Goal: Navigation & Orientation: Find specific page/section

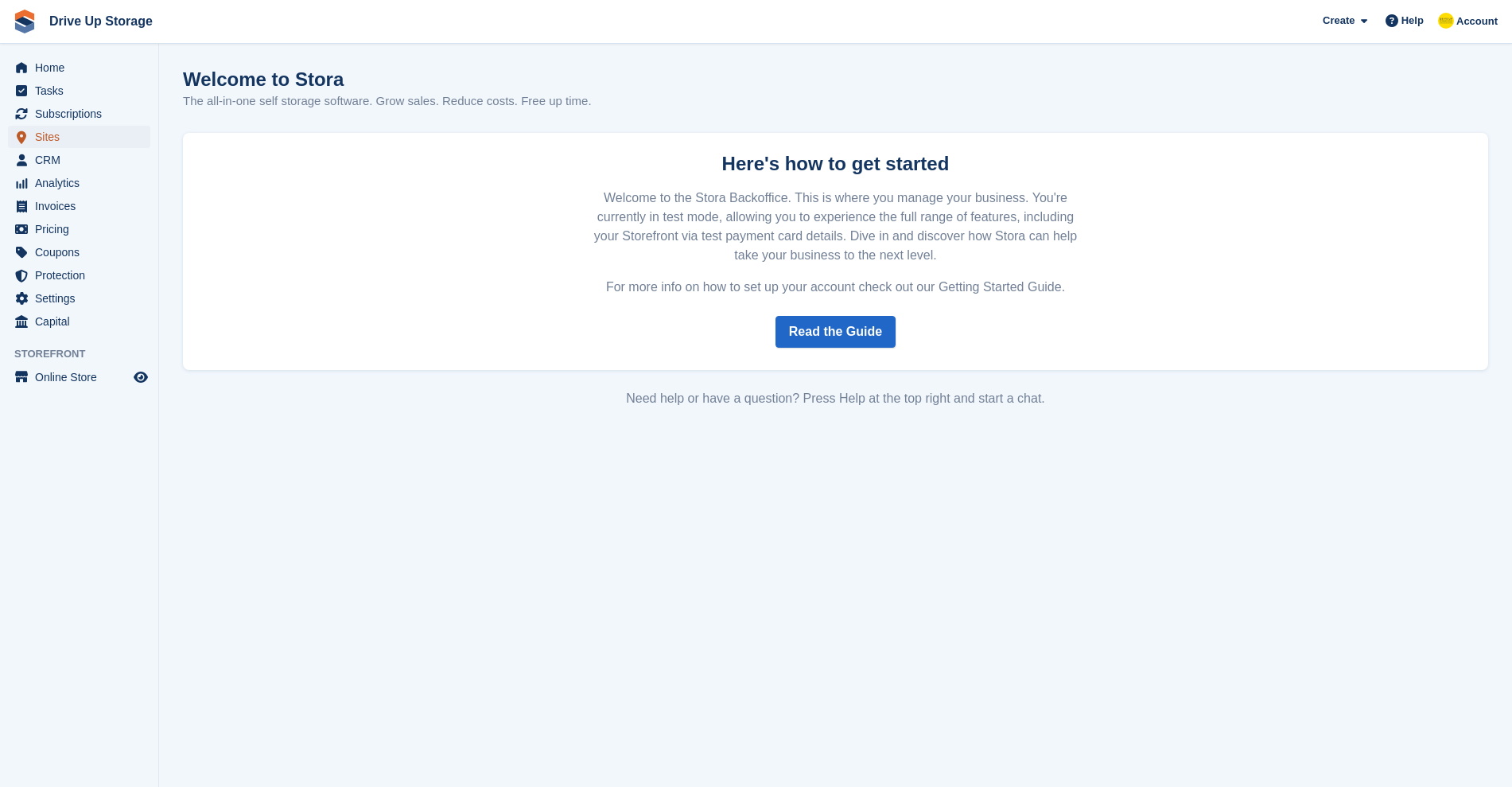
click at [47, 132] on span "Sites" at bounding box center [83, 136] width 96 height 22
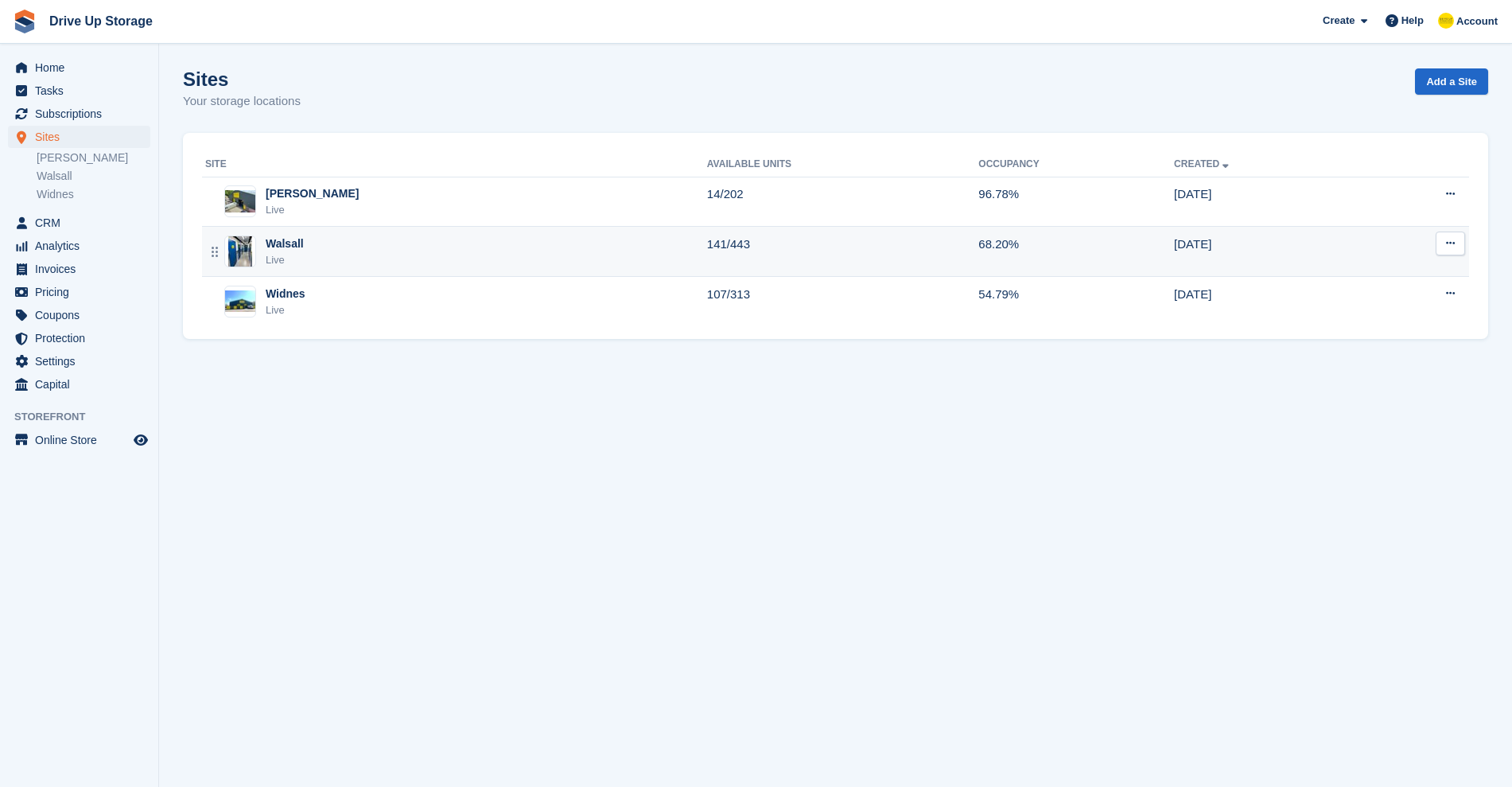
click at [282, 238] on div "Walsall" at bounding box center [285, 243] width 38 height 17
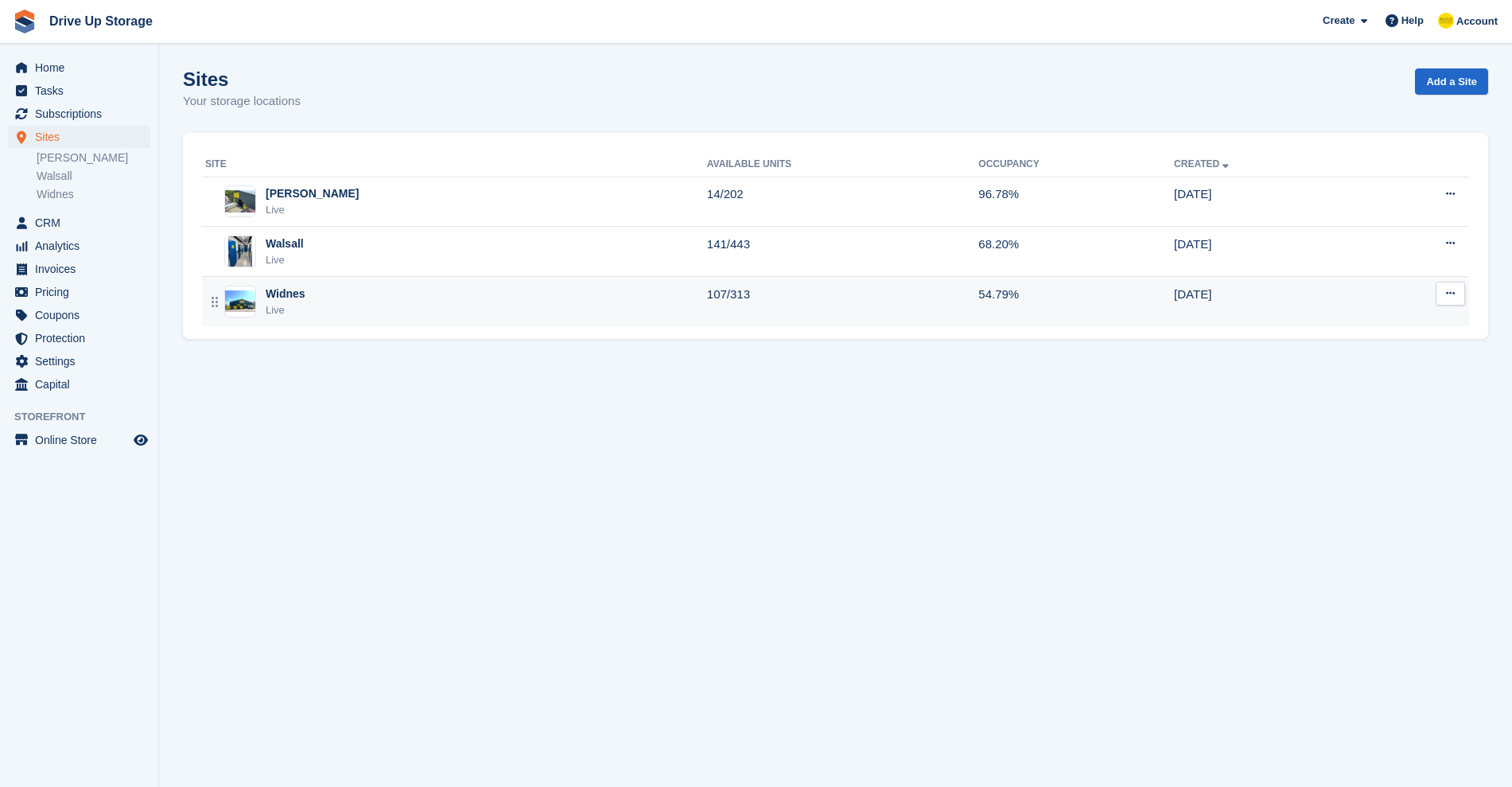
click at [299, 284] on td "Widnes Live" at bounding box center [454, 302] width 505 height 49
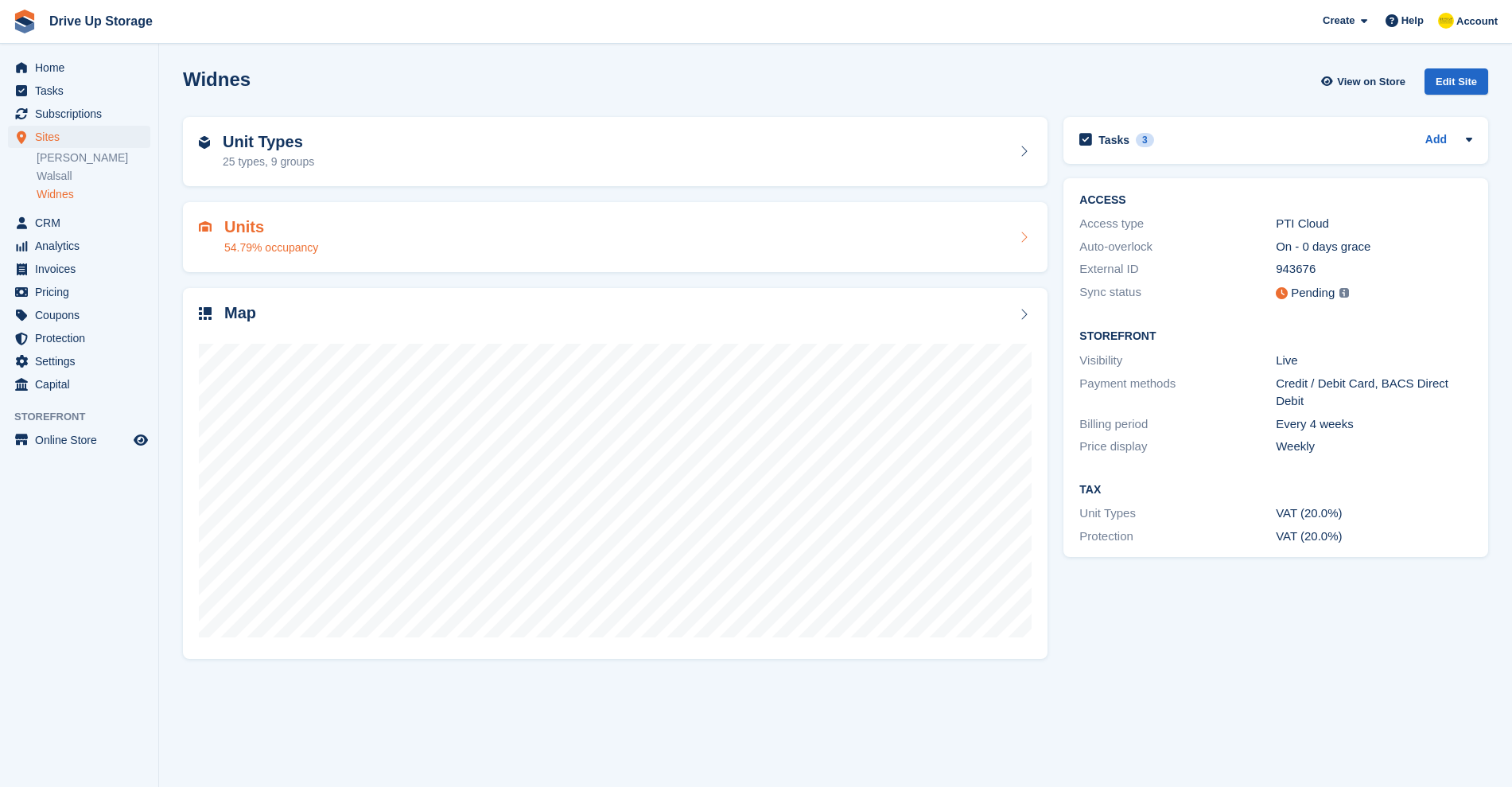
click at [305, 224] on h2 "Units" at bounding box center [271, 227] width 94 height 18
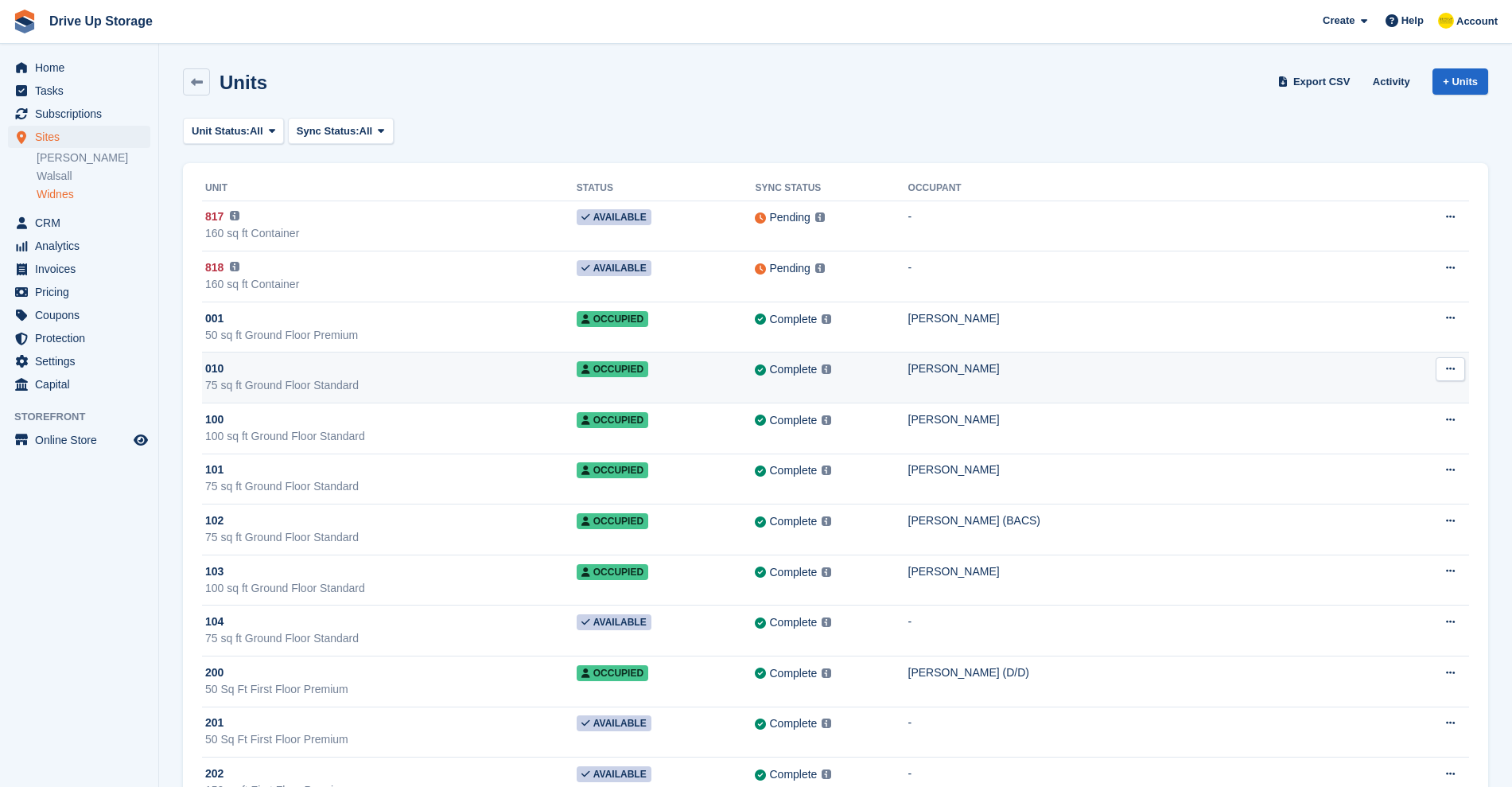
click at [336, 386] on div "75 sq ft Ground Floor Standard" at bounding box center [390, 385] width 371 height 17
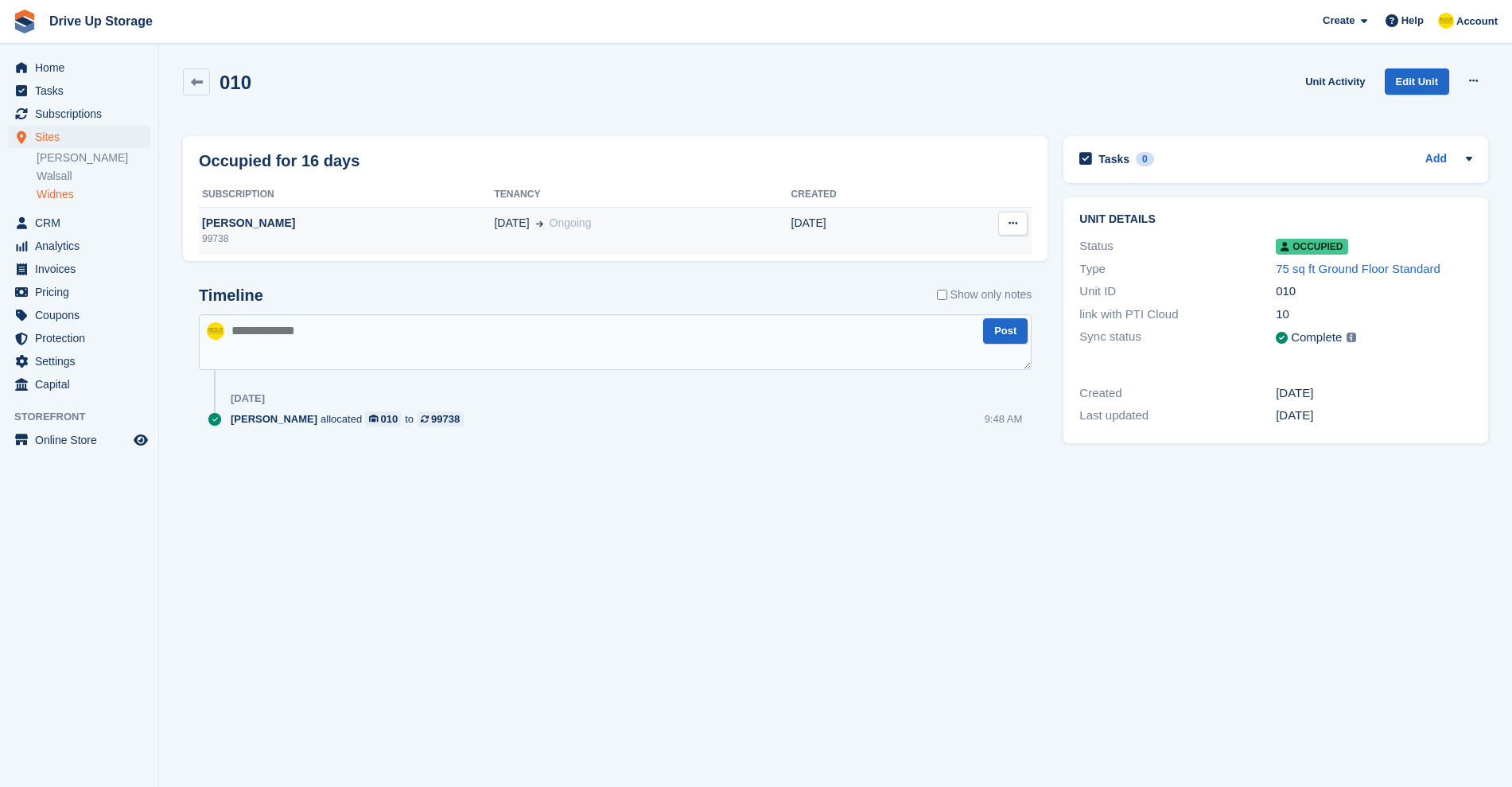
click at [236, 216] on div "[PERSON_NAME]" at bounding box center [346, 223] width 295 height 17
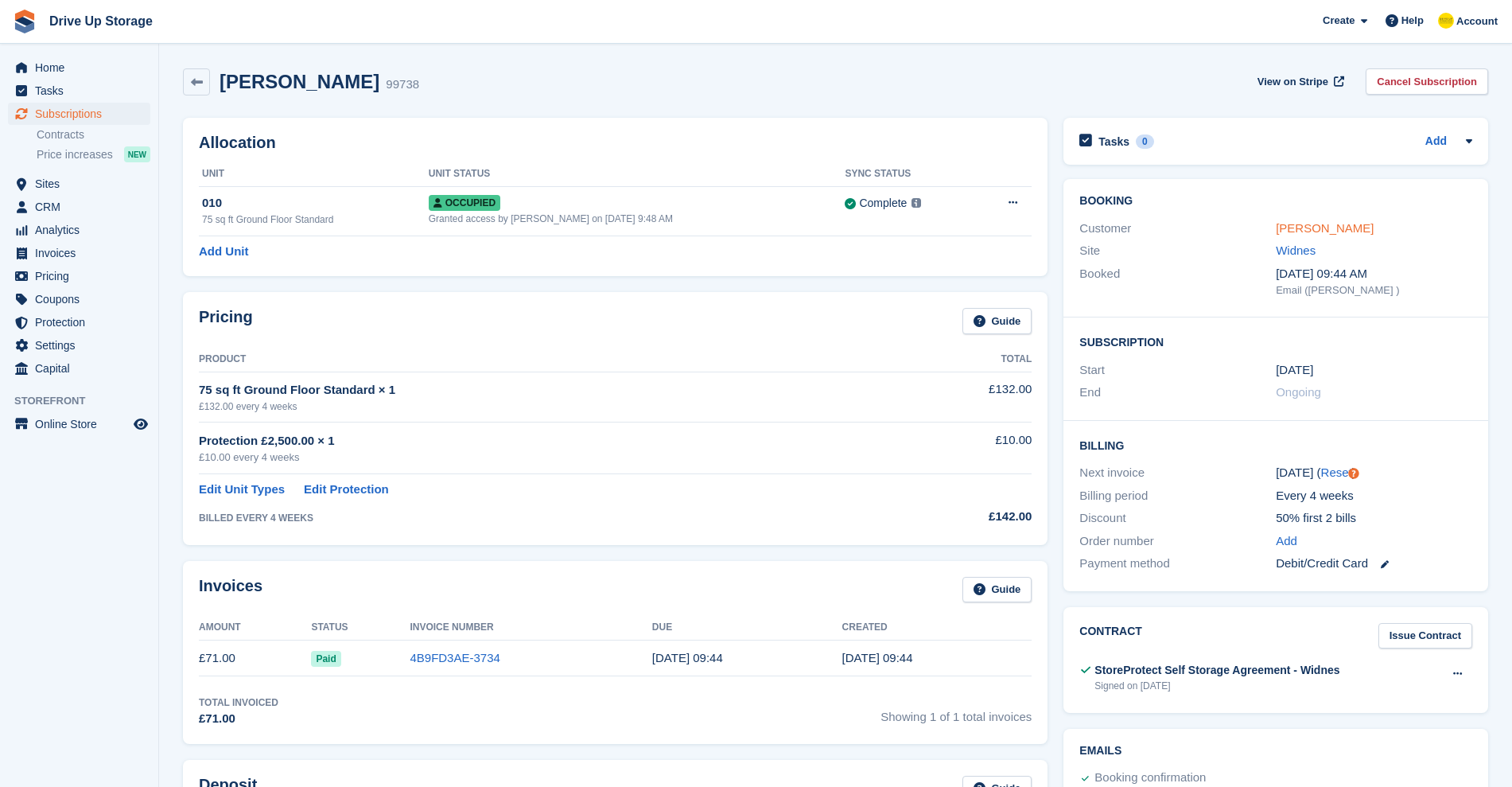
click at [1302, 227] on link "[PERSON_NAME]" at bounding box center [1324, 227] width 98 height 14
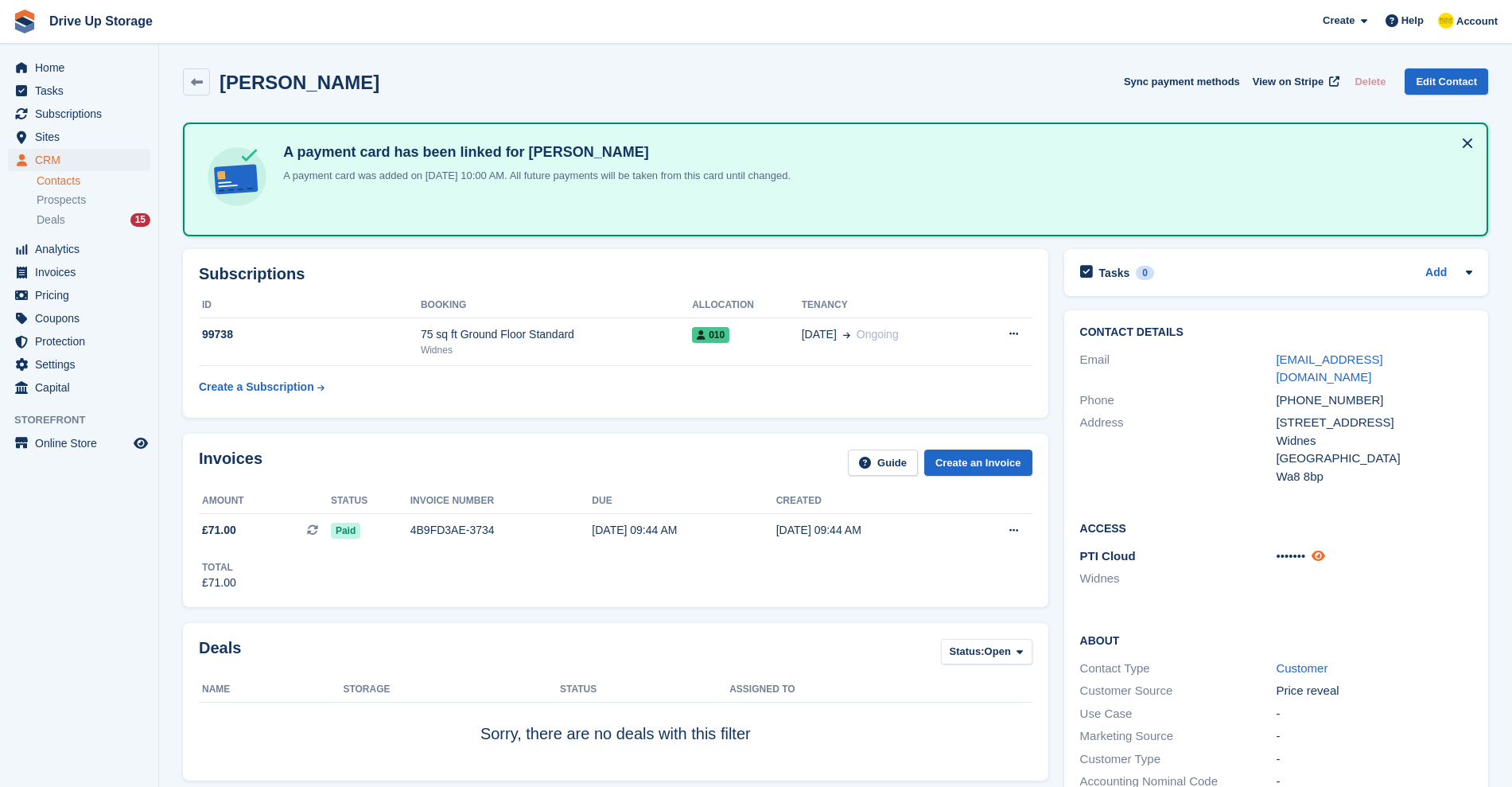
click at [1324, 550] on icon at bounding box center [1318, 556] width 14 height 12
click at [53, 145] on span "Sites" at bounding box center [83, 136] width 96 height 22
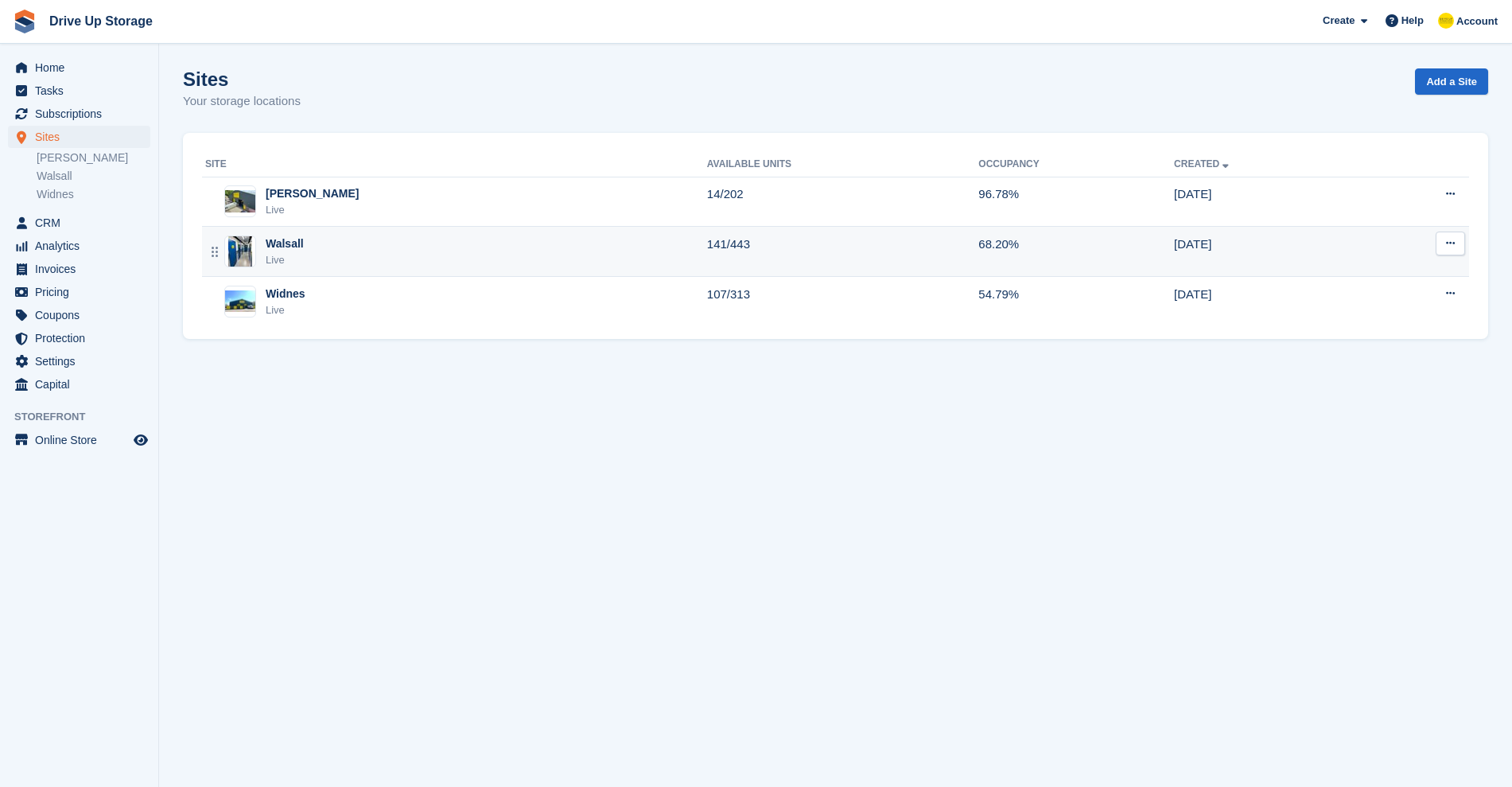
click at [298, 249] on div "Walsall" at bounding box center [285, 243] width 38 height 17
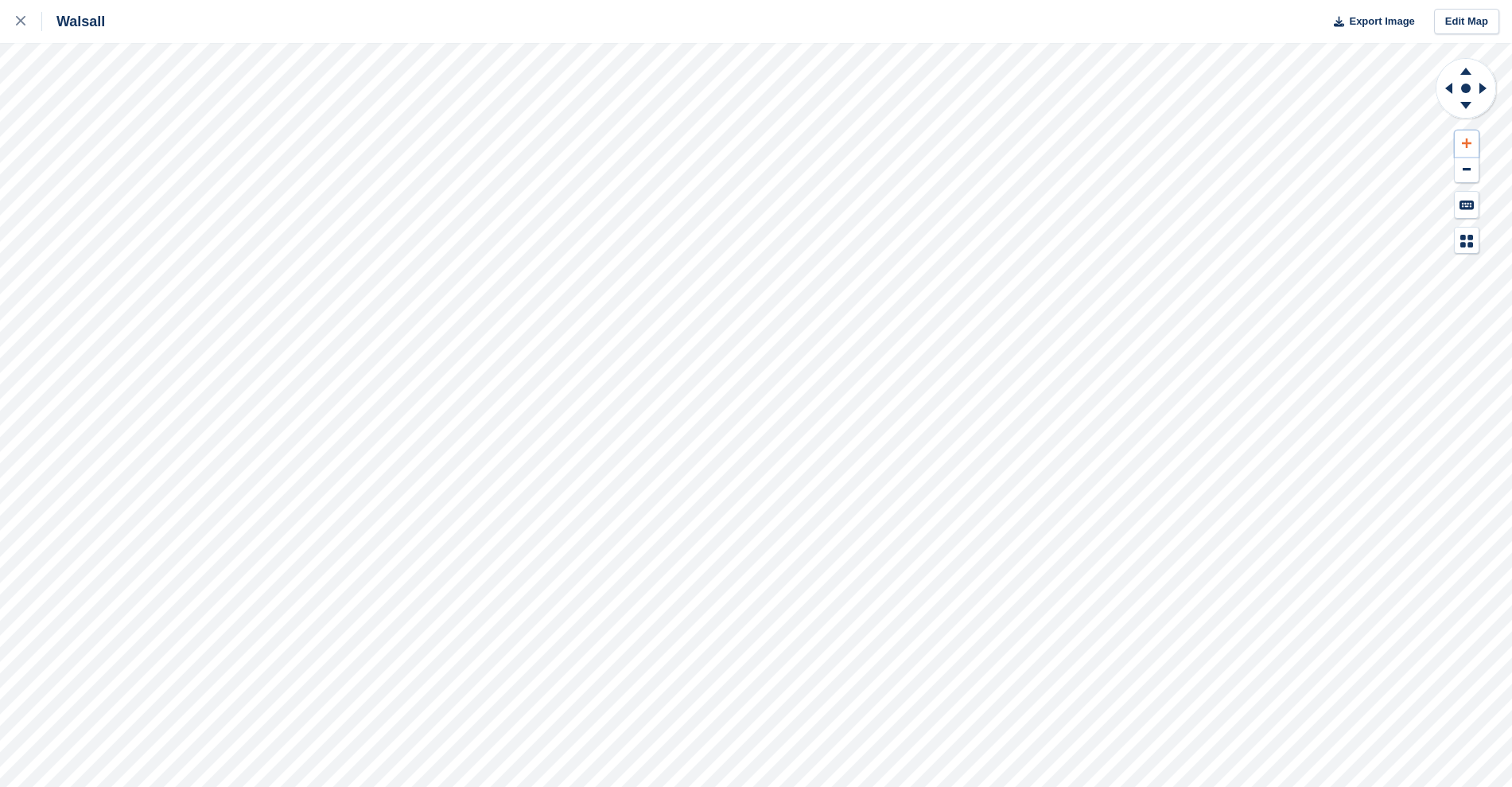
click at [1470, 143] on icon at bounding box center [1467, 143] width 10 height 10
click at [1471, 69] on icon at bounding box center [1466, 69] width 42 height 20
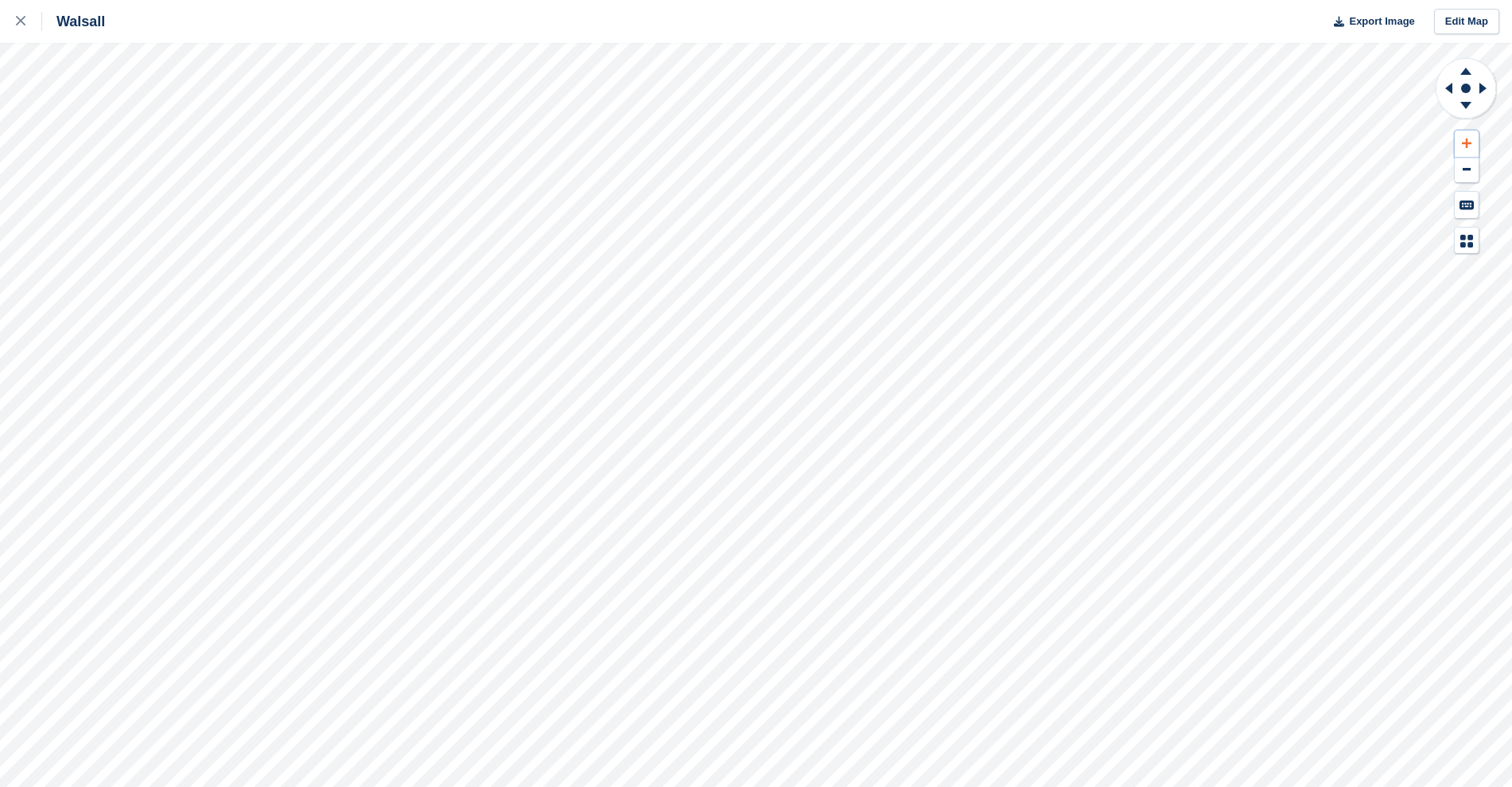
click at [1470, 146] on icon at bounding box center [1467, 143] width 10 height 11
click at [1448, 86] on icon at bounding box center [1449, 89] width 7 height 11
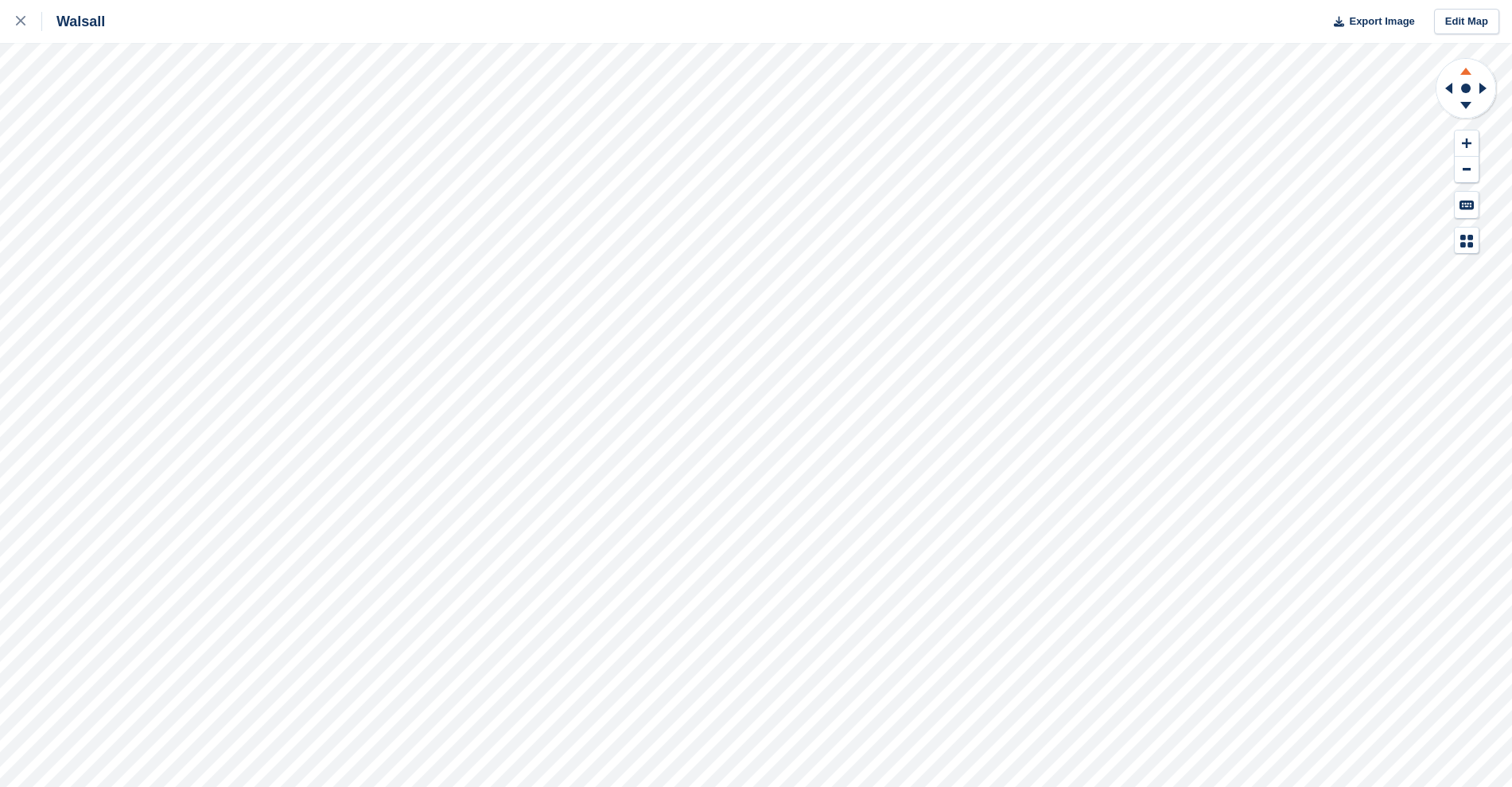
click at [1469, 72] on icon at bounding box center [1466, 71] width 11 height 7
click at [1469, 139] on icon at bounding box center [1467, 143] width 10 height 11
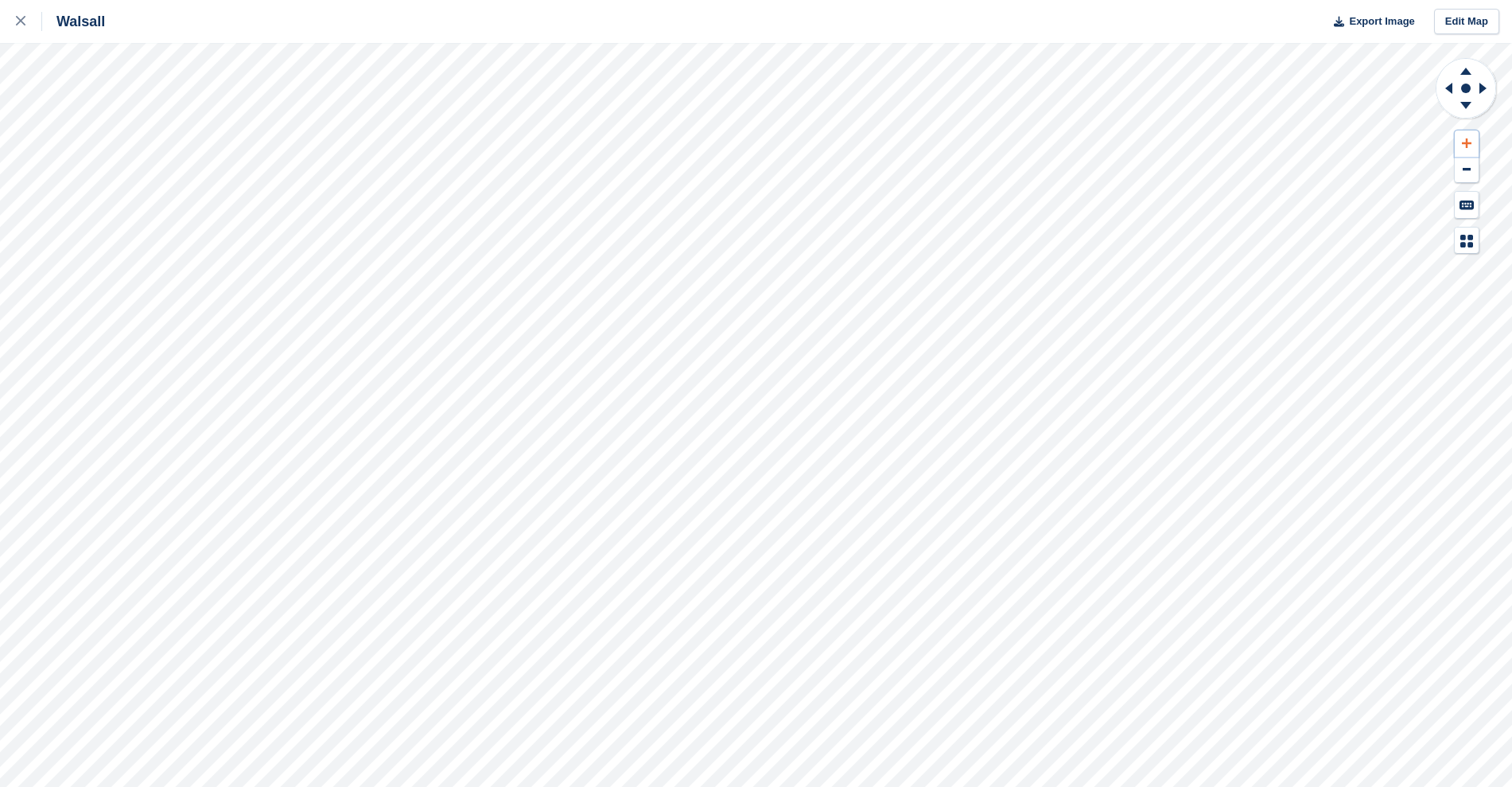
click at [1469, 139] on icon at bounding box center [1467, 143] width 10 height 11
click at [22, 22] on icon at bounding box center [21, 21] width 10 height 10
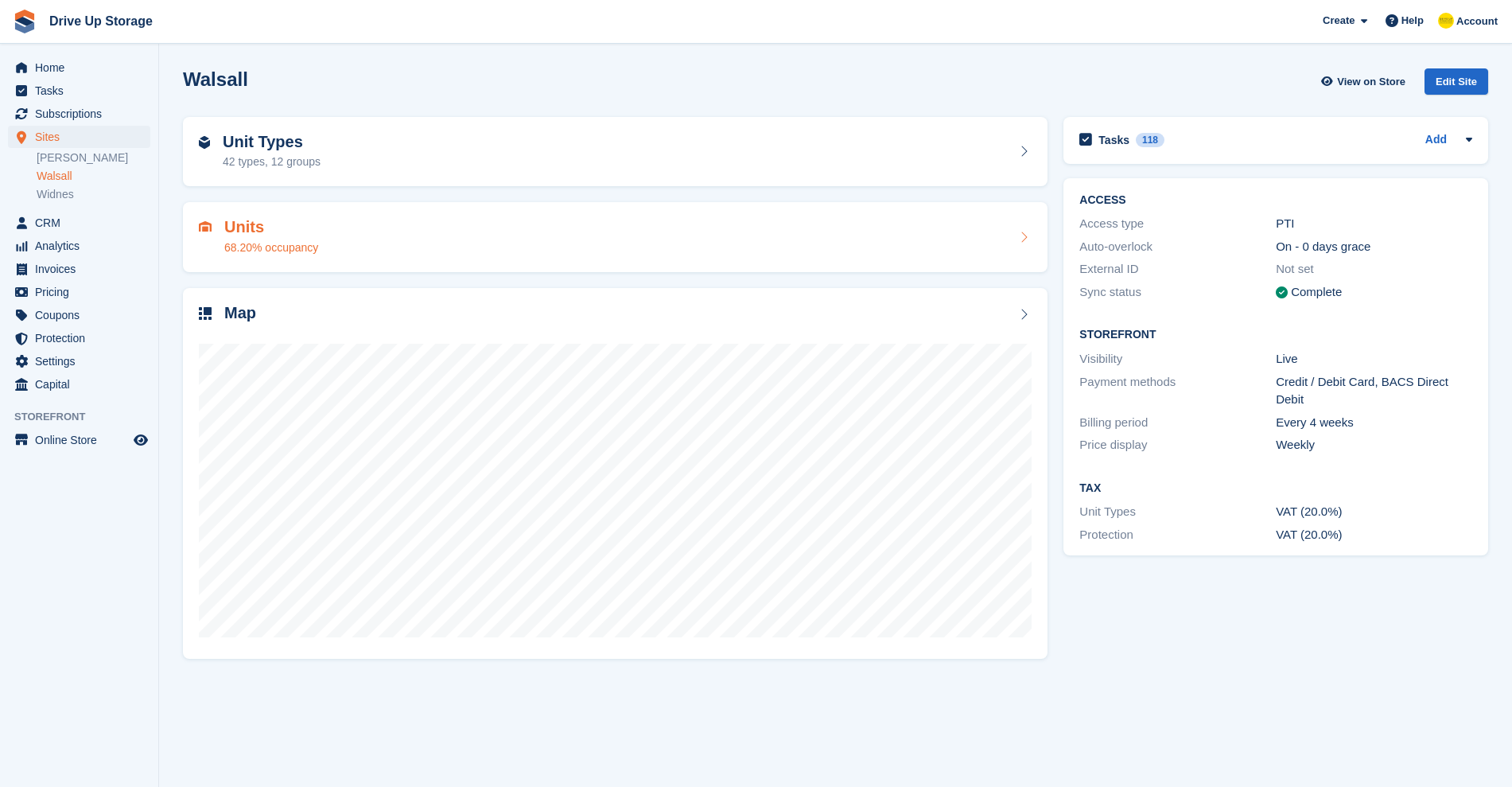
click at [273, 247] on div "68.20% occupancy" at bounding box center [271, 247] width 94 height 17
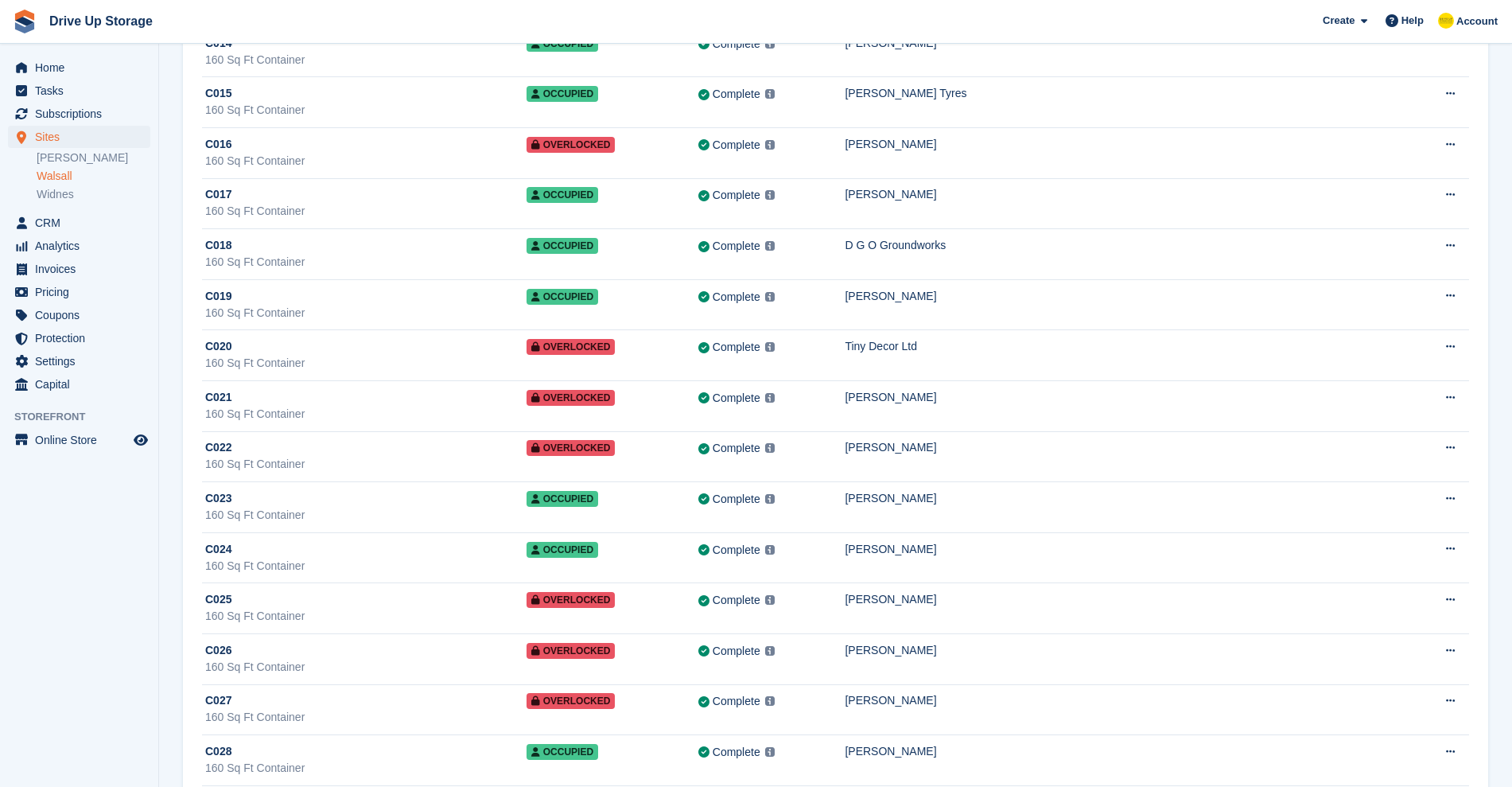
scroll to position [18358, 0]
